Goal: Check status: Check status

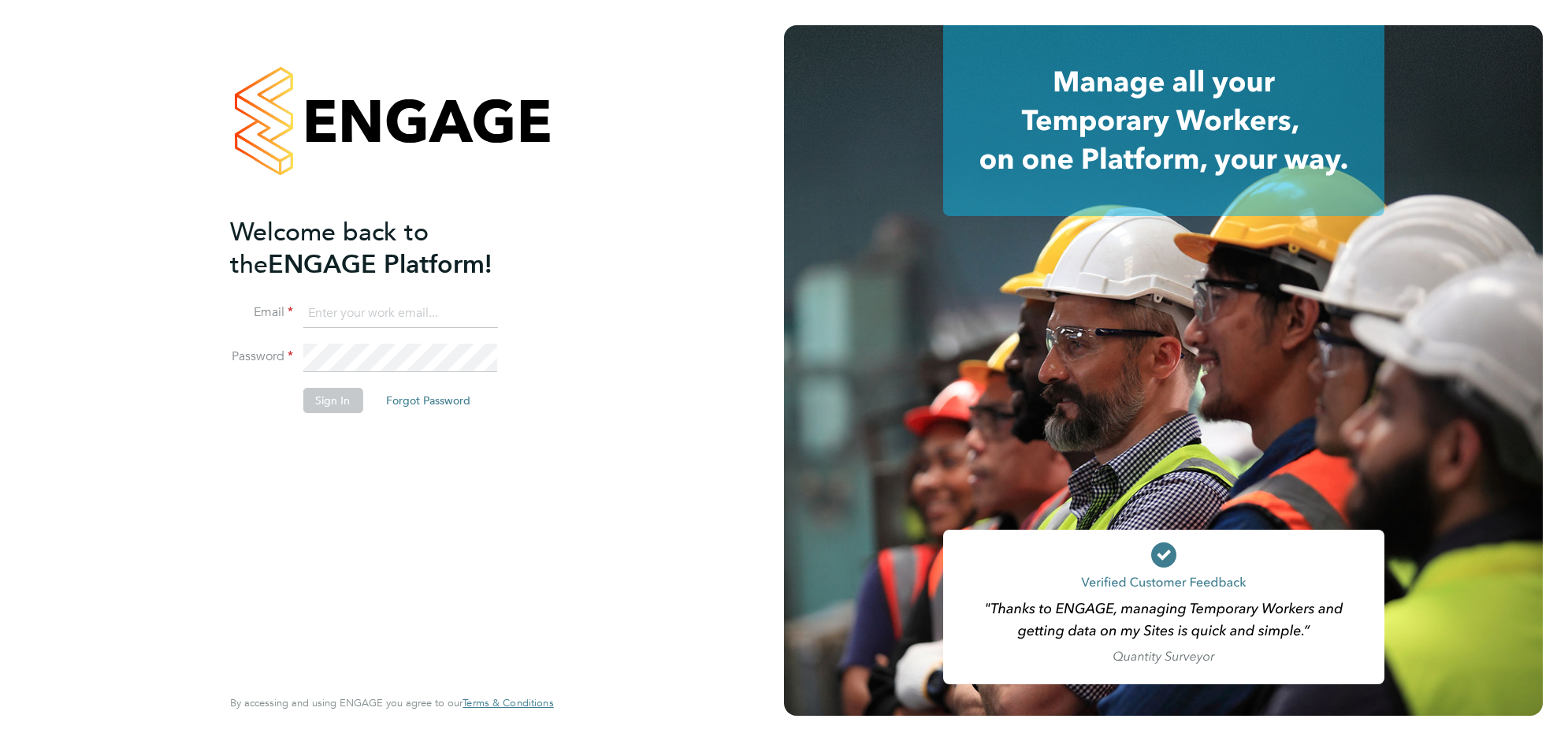
click at [367, 297] on ng-template "Welcome back to the ENGAGE Platform! Email Password Sign In Forgot Password" at bounding box center [383, 323] width 307 height 213
click at [366, 306] on input at bounding box center [401, 314] width 195 height 28
type input "[EMAIL_ADDRESS][DOMAIN_NAME]"
click at [332, 395] on button "Sign In" at bounding box center [333, 400] width 60 height 25
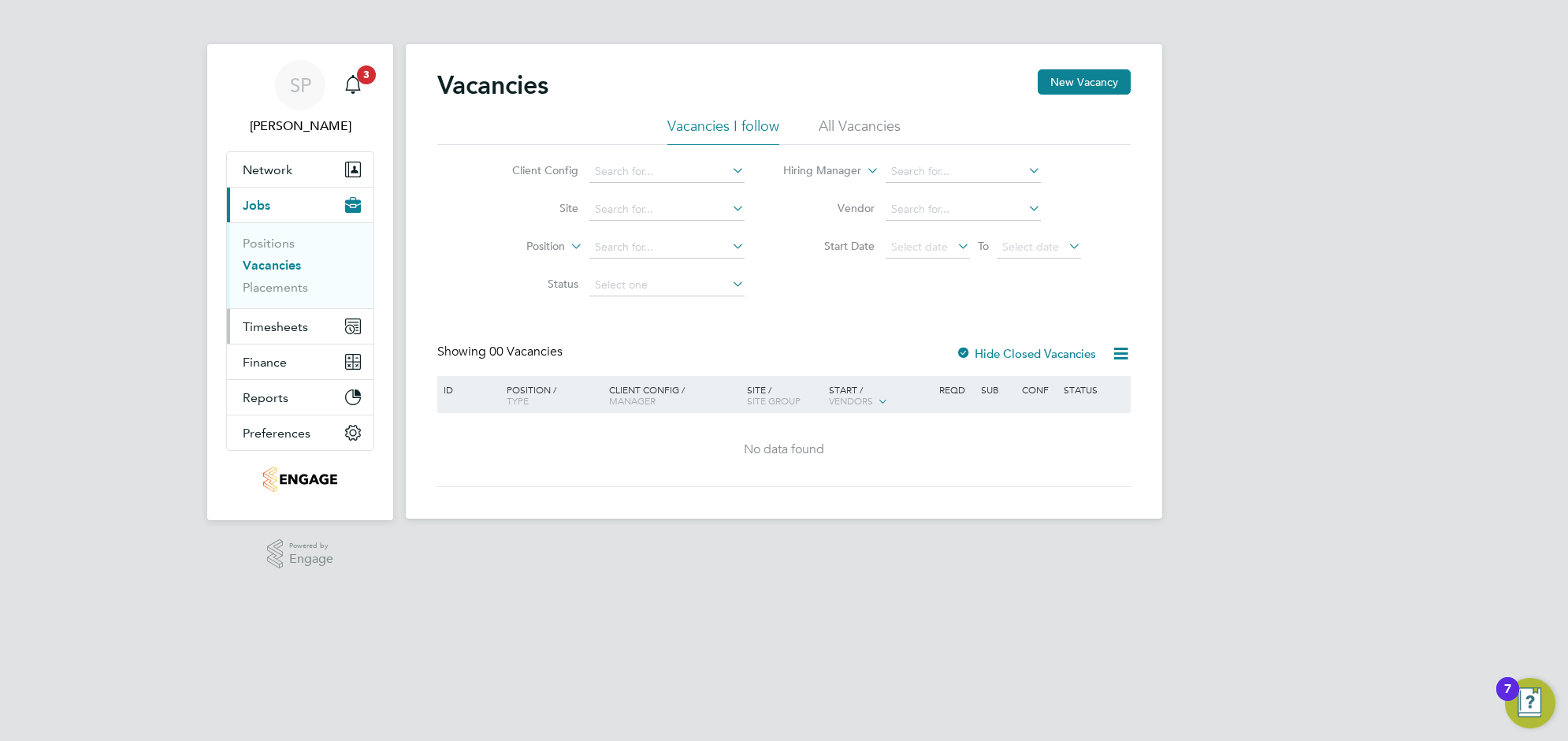
click at [273, 329] on span "Timesheets" at bounding box center [275, 327] width 66 height 15
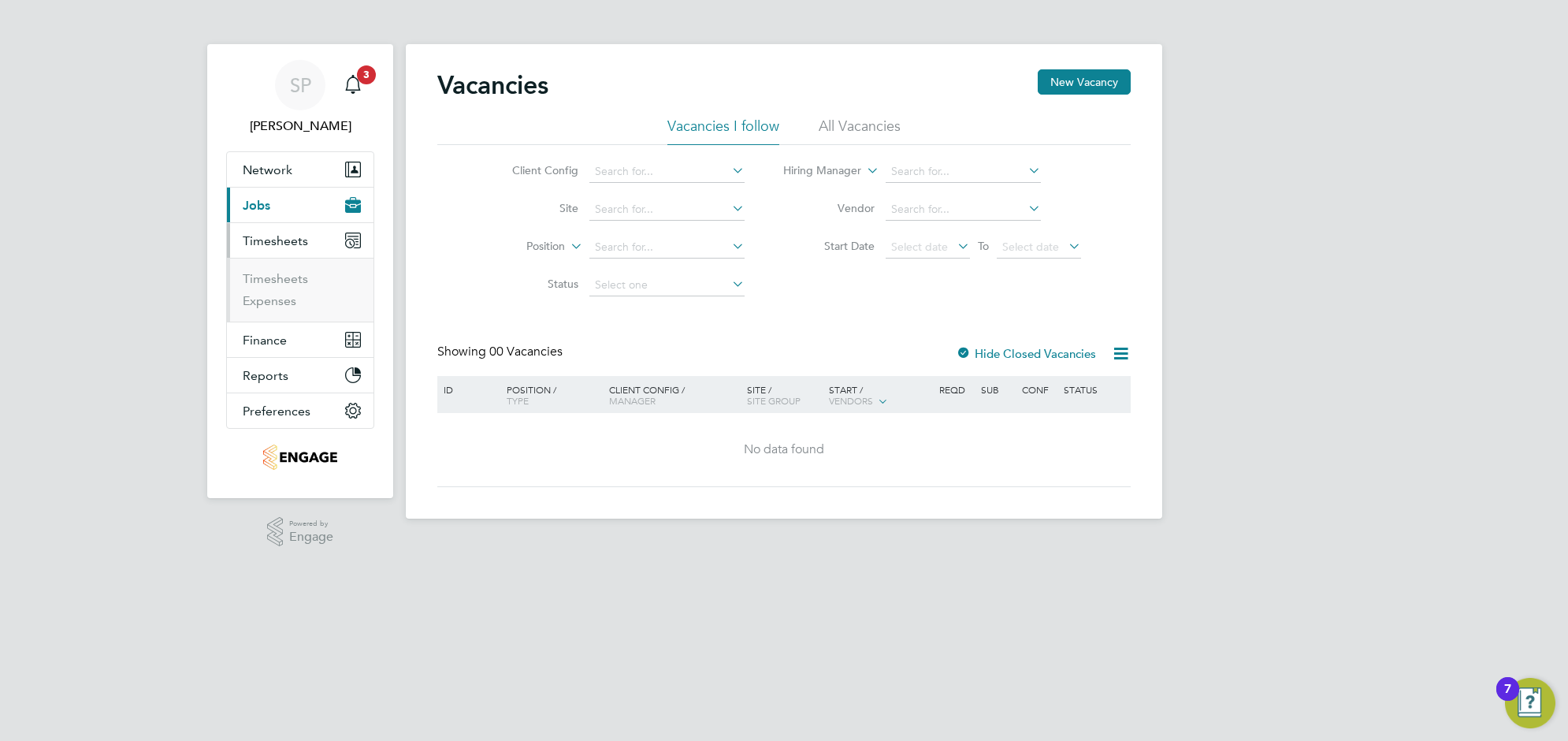
click at [277, 269] on ul "Timesheets Expenses" at bounding box center [300, 289] width 146 height 64
click at [277, 276] on link "Timesheets" at bounding box center [275, 279] width 66 height 15
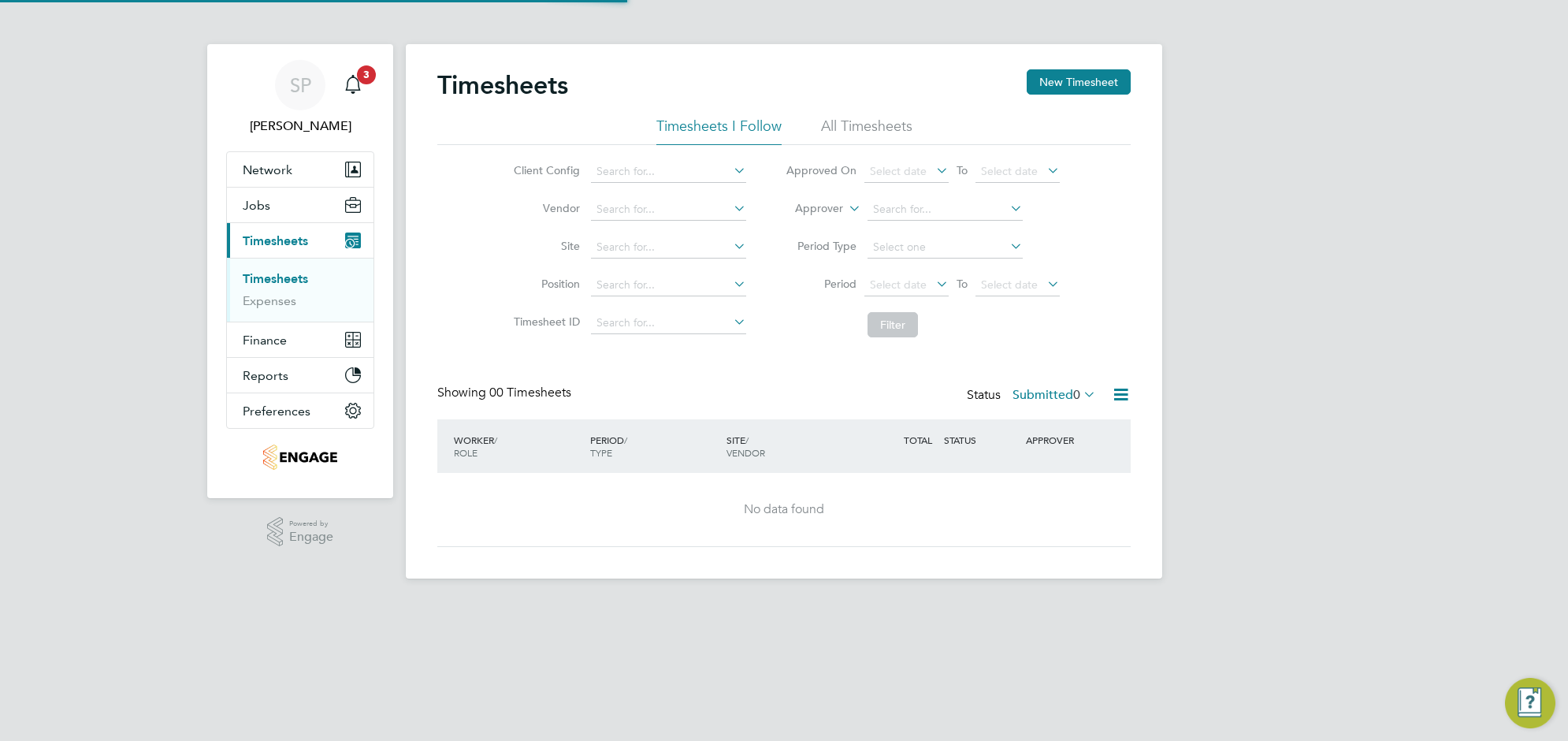
click at [846, 124] on li "All Timesheets" at bounding box center [867, 131] width 92 height 28
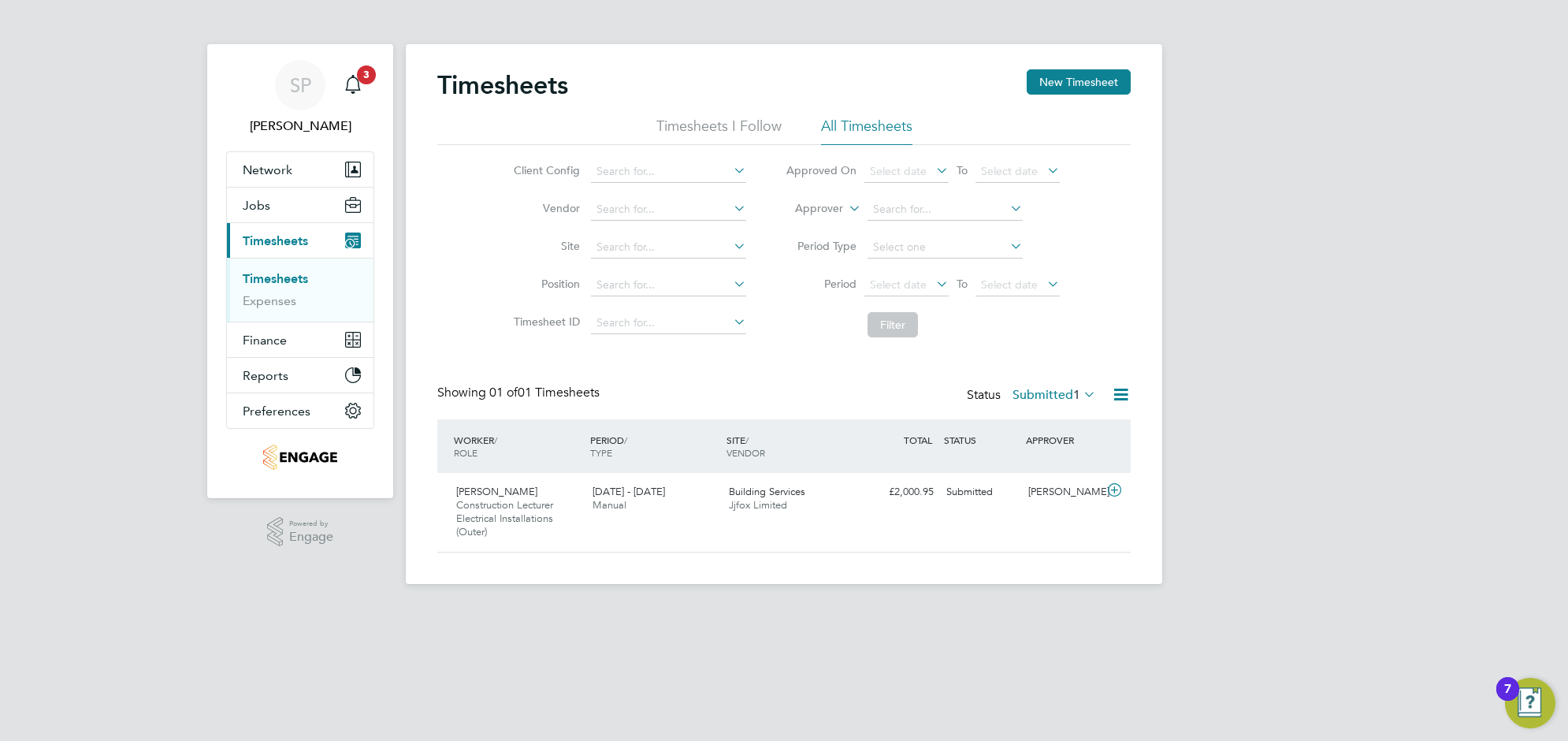
scroll to position [40, 136]
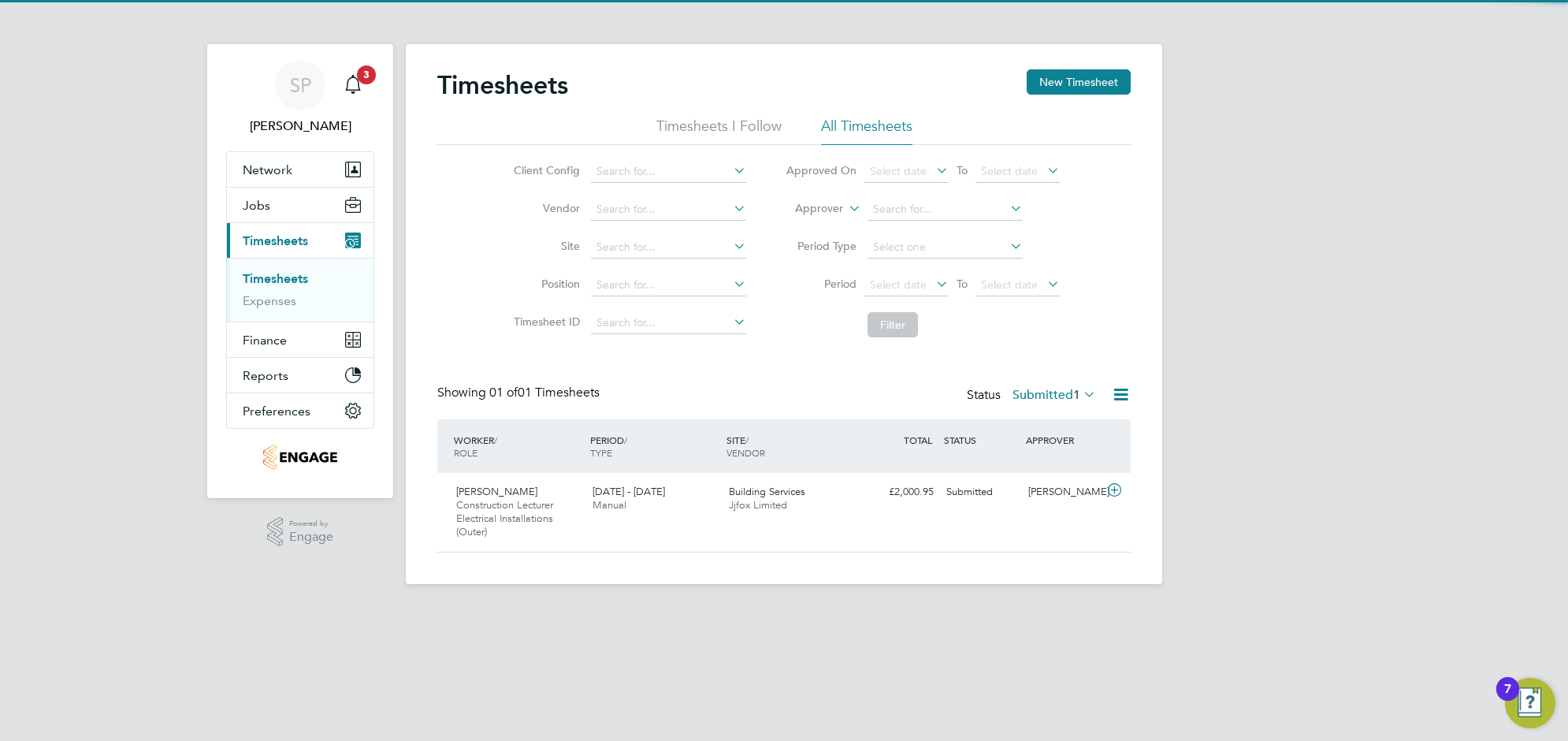
click at [1023, 394] on label "Submitted 1" at bounding box center [1055, 394] width 84 height 15
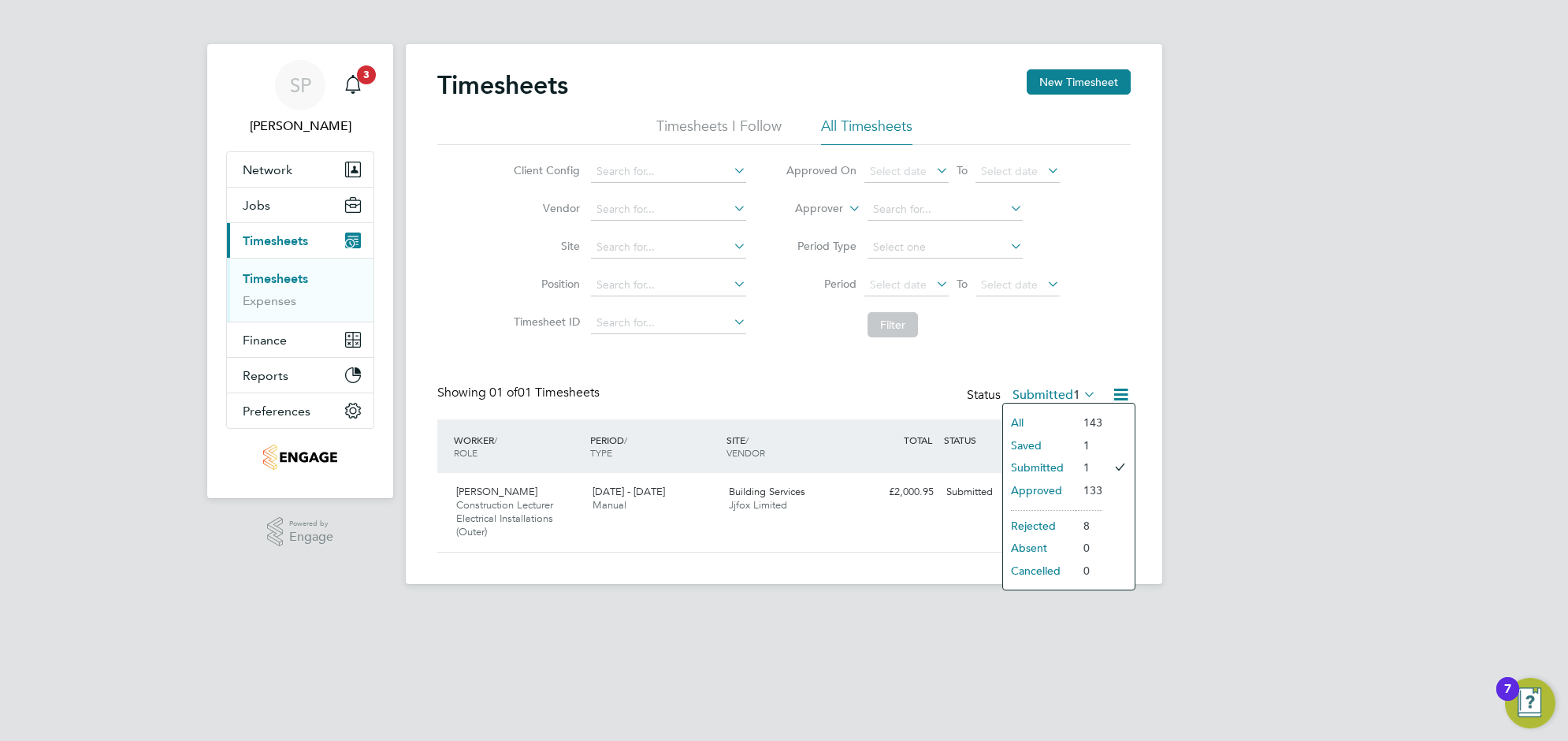
click at [1034, 427] on li "All" at bounding box center [1039, 422] width 72 height 22
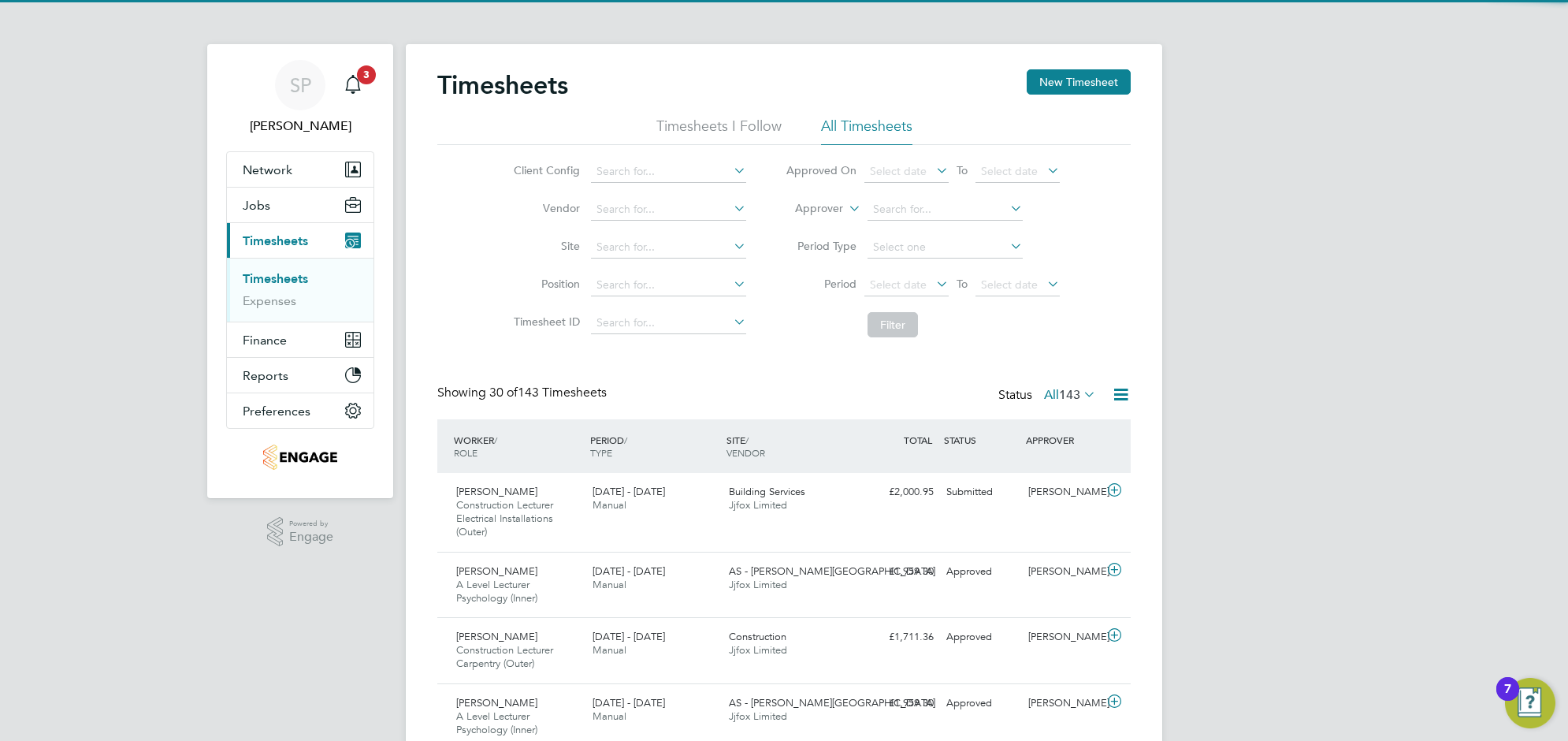
scroll to position [0, 0]
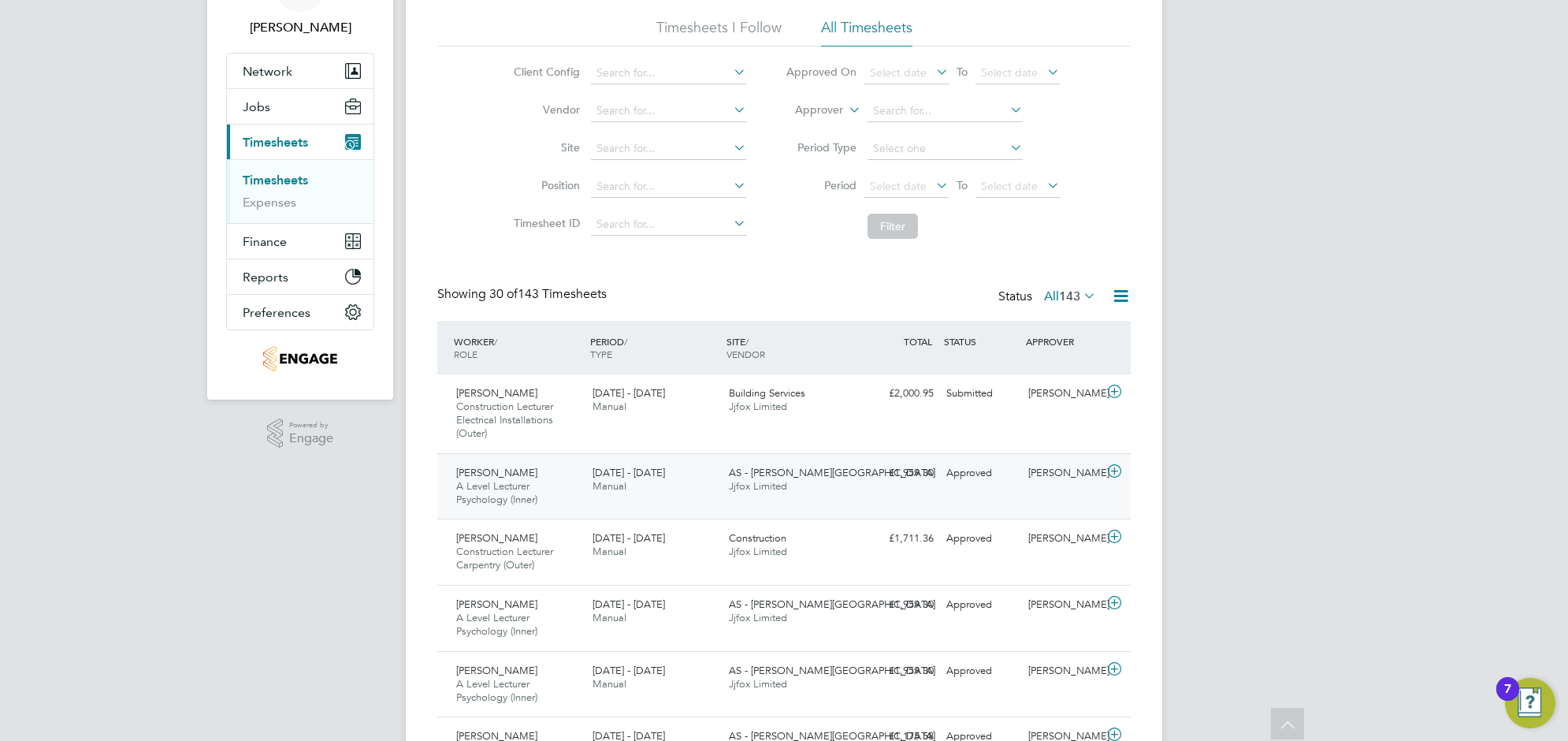
click at [696, 493] on div "22 - 28 Sep 2025 Manual" at bounding box center [655, 480] width 136 height 40
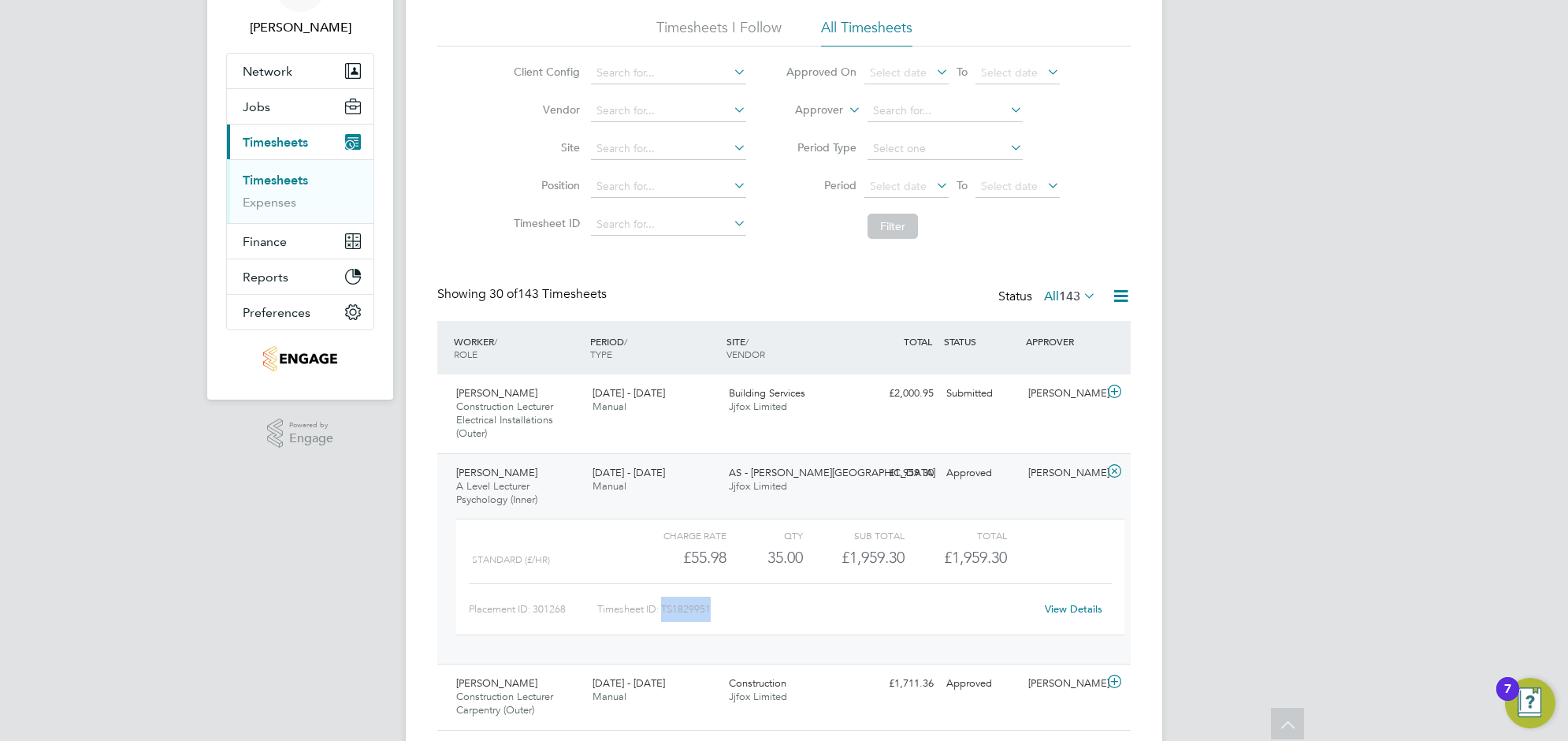
drag, startPoint x: 725, startPoint y: 611, endPoint x: 663, endPoint y: 615, distance: 62.1
click at [663, 615] on div "Timesheet ID: TS1829951" at bounding box center [816, 609] width 437 height 25
copy div "TS1829951"
